Goal: Information Seeking & Learning: Stay updated

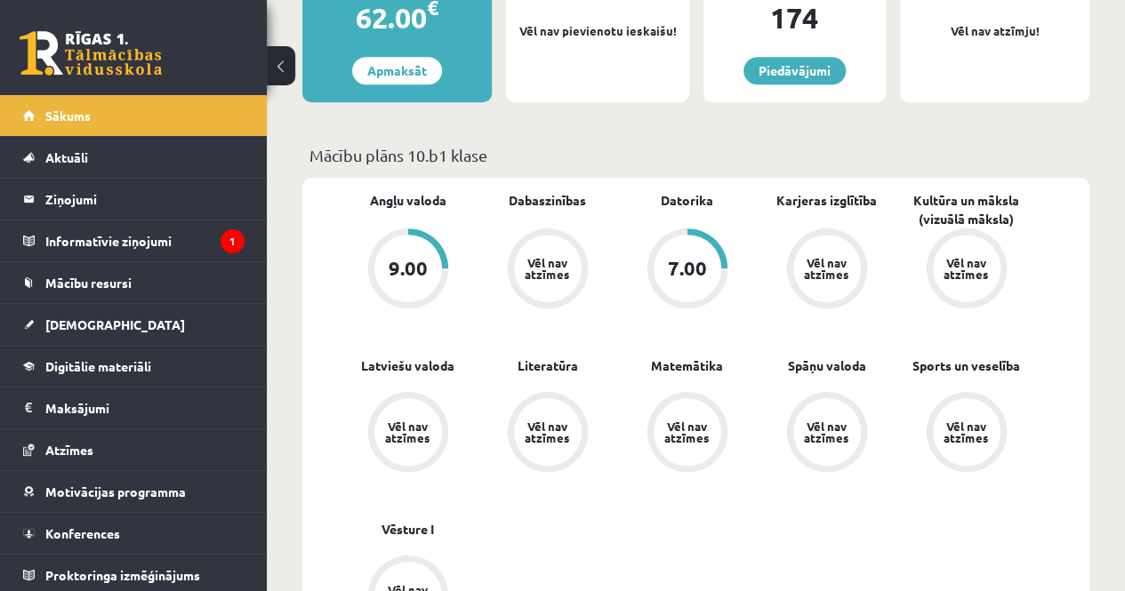
scroll to position [534, 0]
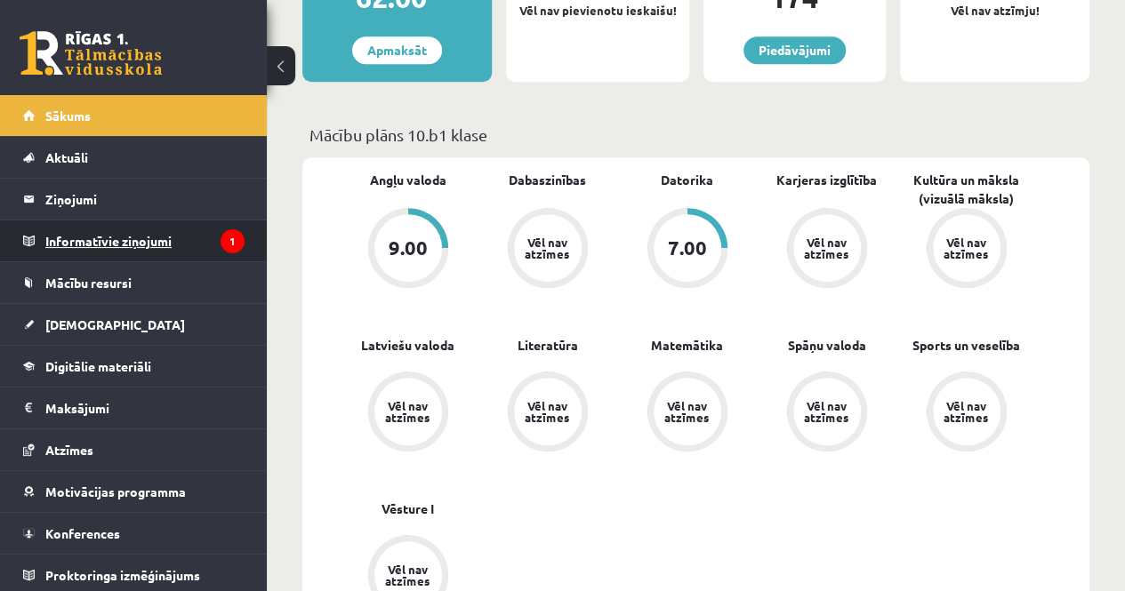
click at [188, 236] on legend "Informatīvie ziņojumi 1" at bounding box center [144, 241] width 199 height 41
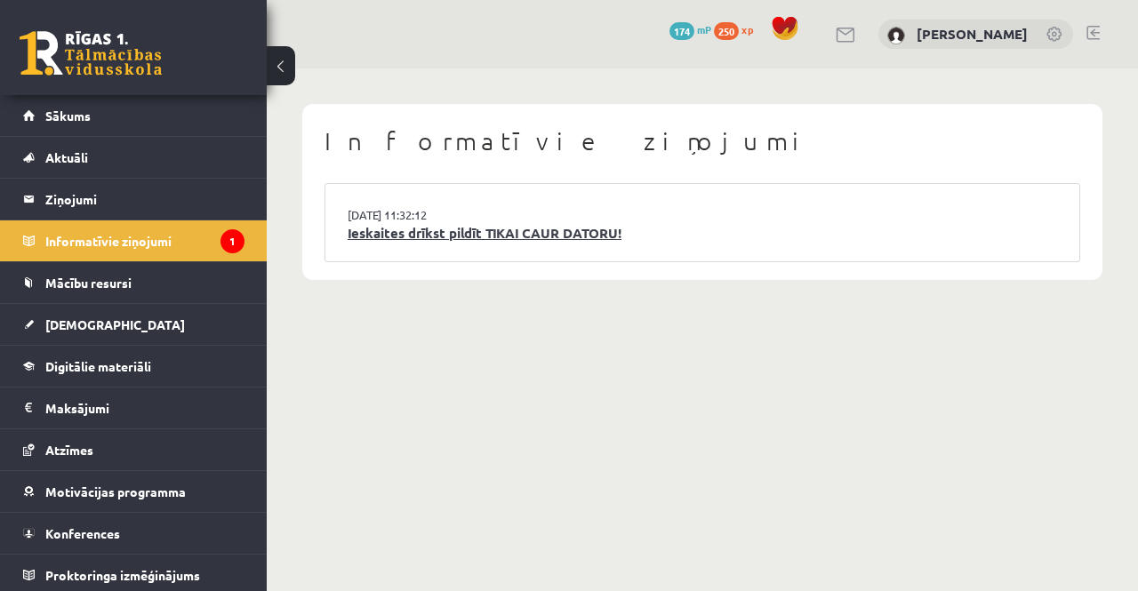
click at [523, 234] on link "Ieskaites drīkst pildīt TIKAI CAUR DATORU!" at bounding box center [703, 233] width 710 height 20
